Goal: Download file/media

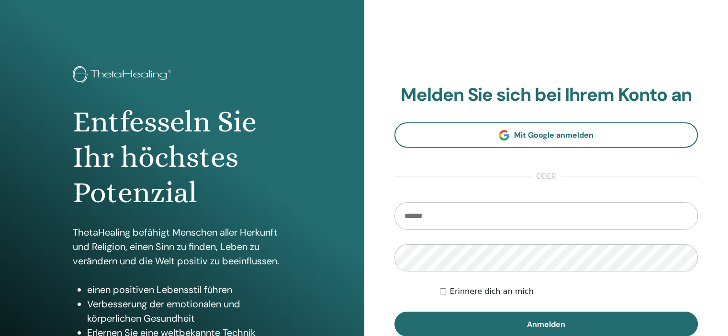
type input "**********"
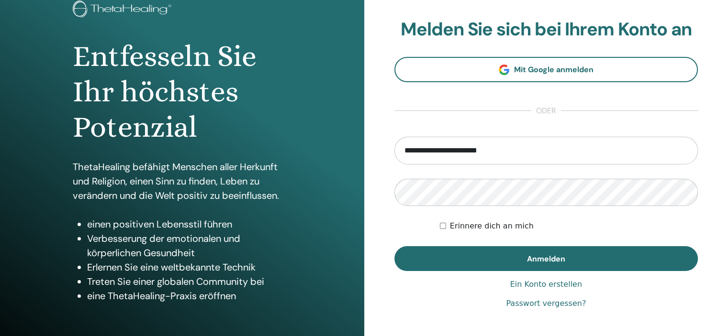
scroll to position [66, 0]
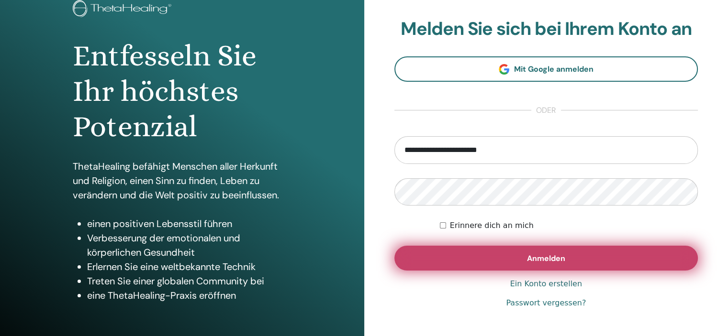
click at [591, 258] on button "Anmelden" at bounding box center [546, 258] width 304 height 25
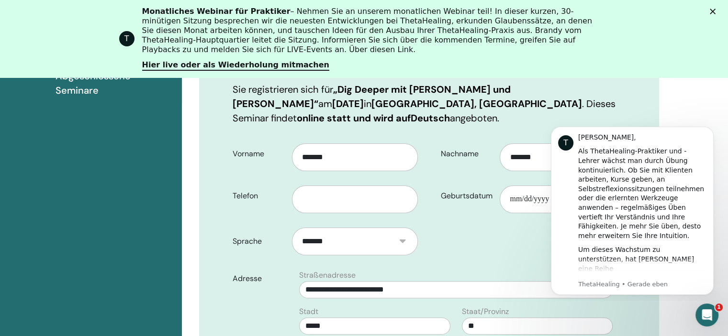
scroll to position [203, 0]
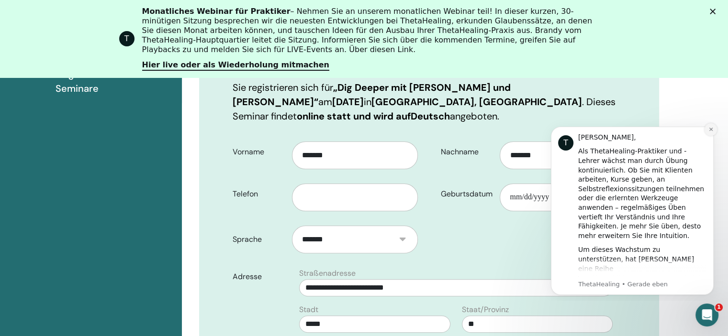
click at [706, 131] on button "Benachrichtigung schließen" at bounding box center [710, 129] width 12 height 12
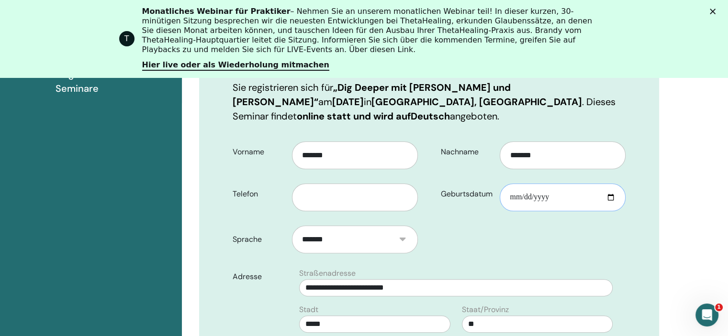
click at [612, 198] on input "Geburtsdatum" at bounding box center [562, 198] width 126 height 28
click at [512, 199] on input "**********" at bounding box center [562, 198] width 126 height 28
type input "**********"
click at [306, 194] on input "text" at bounding box center [355, 198] width 126 height 28
click at [535, 195] on input "Geburtsdatum" at bounding box center [562, 198] width 126 height 28
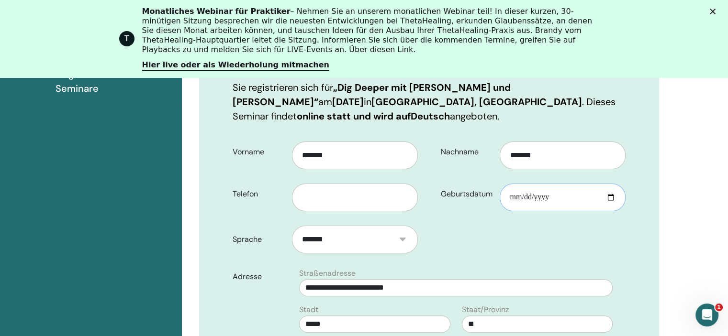
click at [531, 196] on input "Geburtsdatum" at bounding box center [562, 198] width 126 height 28
type input "**********"
click at [352, 200] on input "text" at bounding box center [355, 198] width 126 height 28
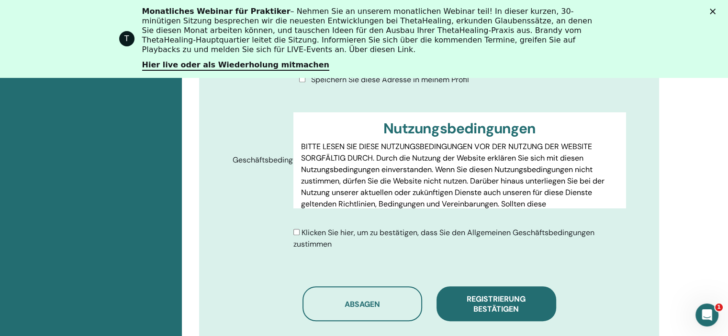
scroll to position [524, 0]
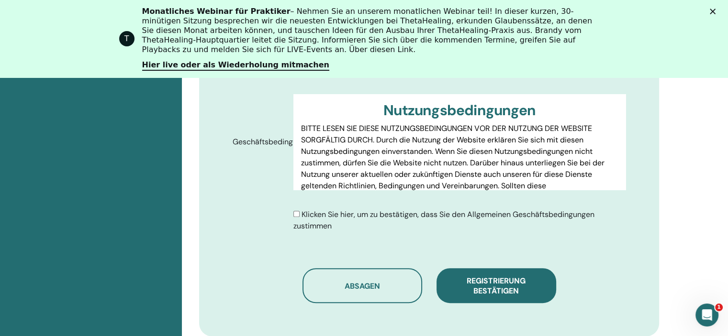
type input "**********"
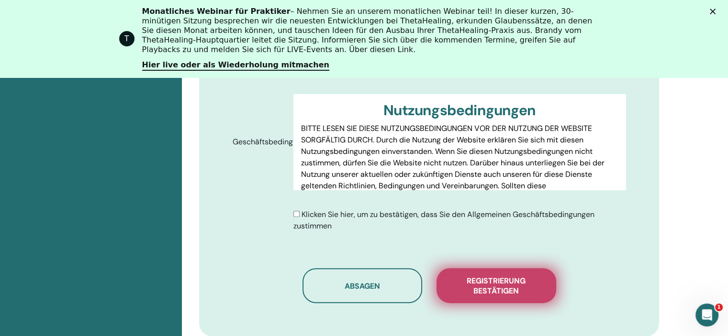
click at [508, 281] on font "Registrierung bestätigen" at bounding box center [495, 286] width 59 height 20
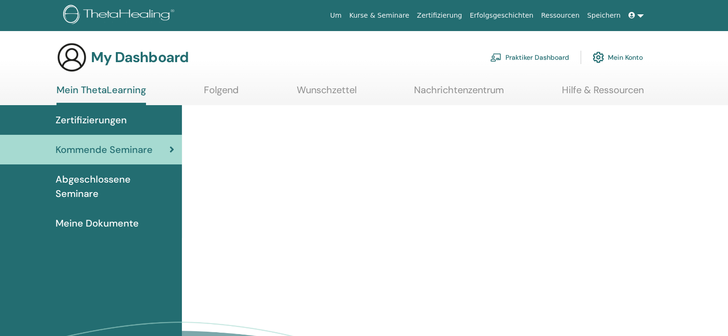
click at [82, 110] on link "Zertifizierungen" at bounding box center [91, 120] width 182 height 30
click at [85, 116] on span "Zertifizierungen" at bounding box center [90, 120] width 71 height 14
click at [88, 142] on link "Kommende Seminare" at bounding box center [91, 150] width 182 height 30
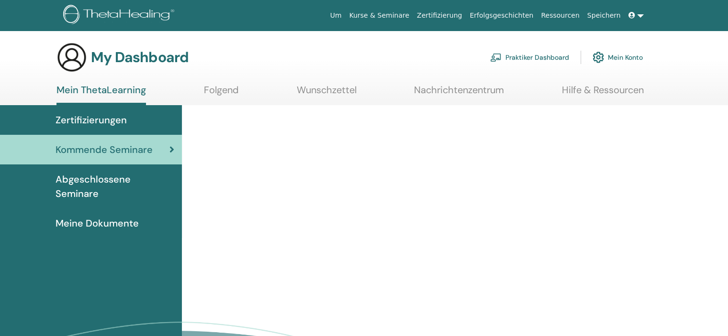
click at [636, 15] on span at bounding box center [632, 15] width 9 height 8
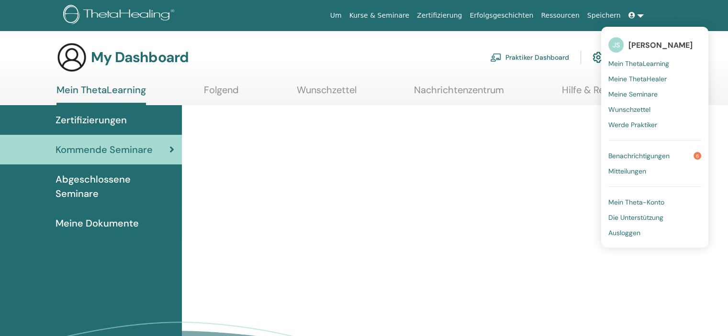
click at [630, 59] on link "Mein ThetaLearning" at bounding box center [654, 63] width 93 height 15
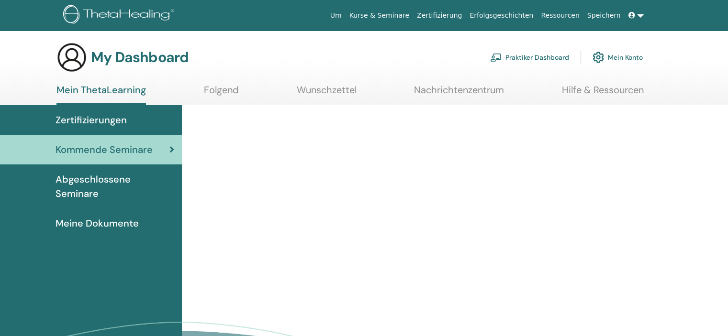
click at [471, 186] on div at bounding box center [455, 261] width 546 height 312
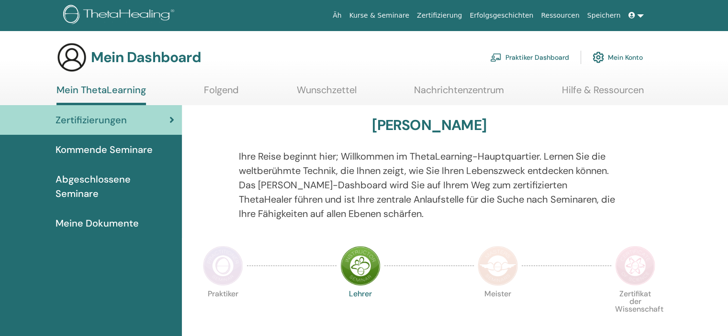
click at [109, 147] on font "Kommende Seminare" at bounding box center [103, 150] width 97 height 12
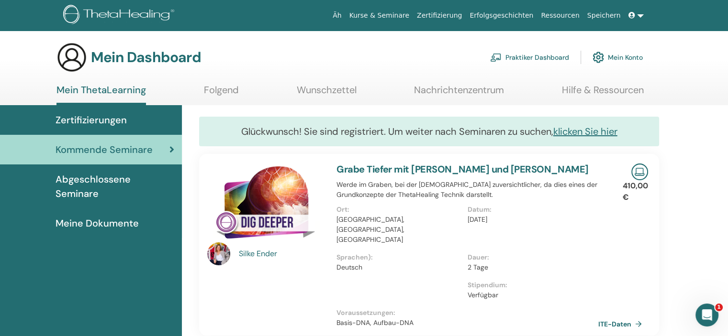
click at [131, 176] on font "Abgeschlossene Seminare" at bounding box center [92, 186] width 75 height 27
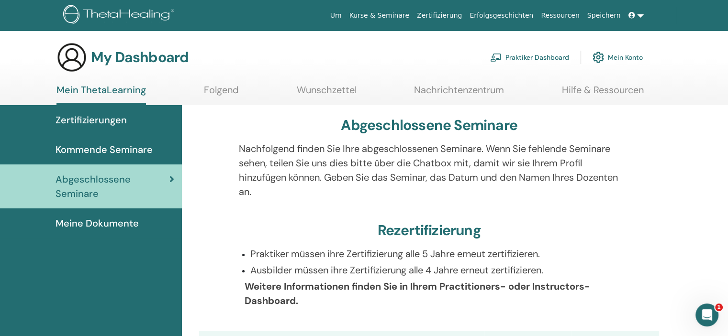
drag, startPoint x: 366, startPoint y: 200, endPoint x: 366, endPoint y: 194, distance: 6.2
click at [366, 194] on div "Nachfolgend finden Sie Ihre abgeschlossenen Seminare. Wenn Sie fehlende Seminar…" at bounding box center [429, 176] width 395 height 69
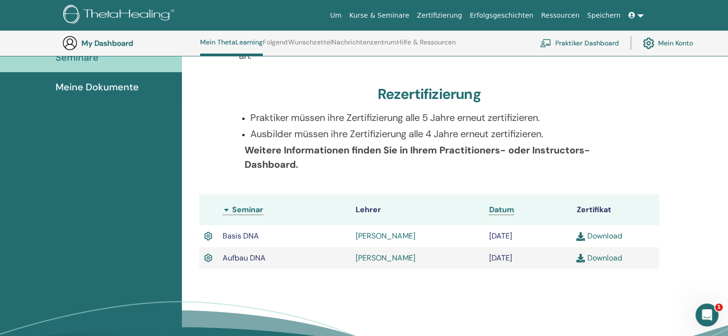
scroll to position [163, 0]
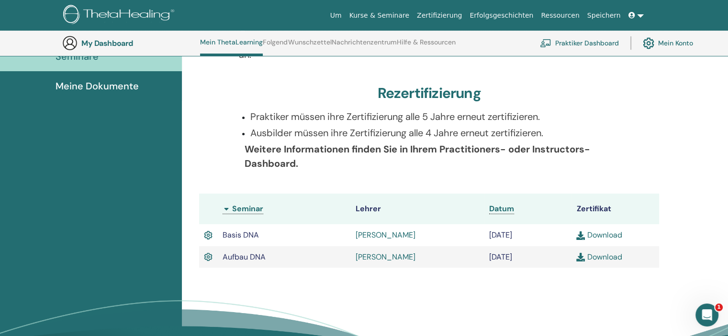
click at [614, 235] on link "Download" at bounding box center [598, 235] width 45 height 10
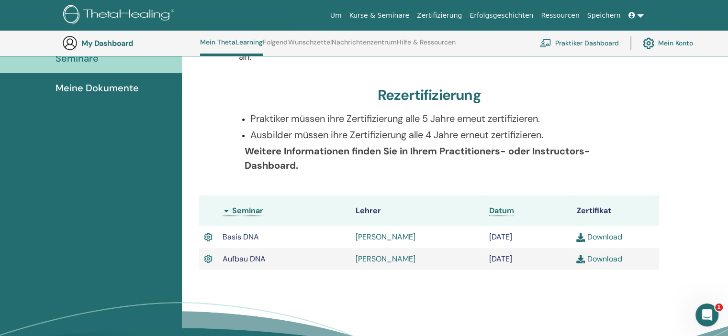
scroll to position [163, 0]
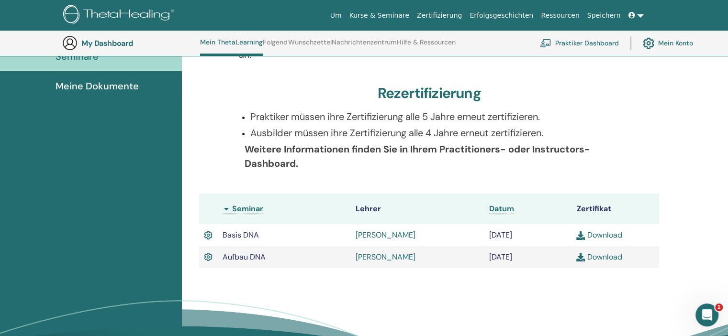
click at [586, 261] on link "Download" at bounding box center [598, 257] width 45 height 10
click at [595, 72] on div "Nachfolgend finden Sie Ihre abgeschlossenen Seminare. Wenn Sie fehlende Seminar…" at bounding box center [429, 38] width 395 height 69
